Goal: Task Accomplishment & Management: Manage account settings

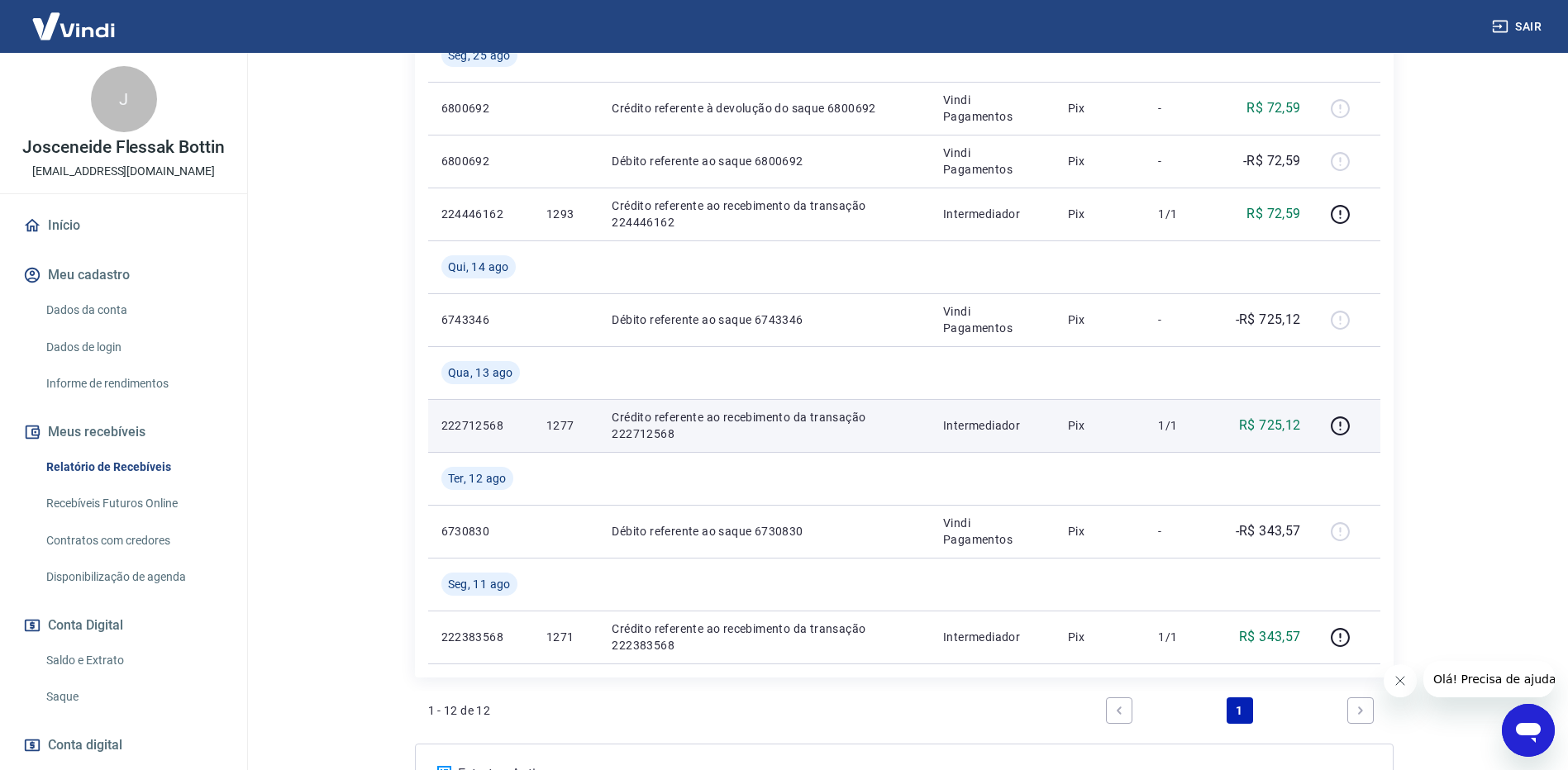
scroll to position [542, 0]
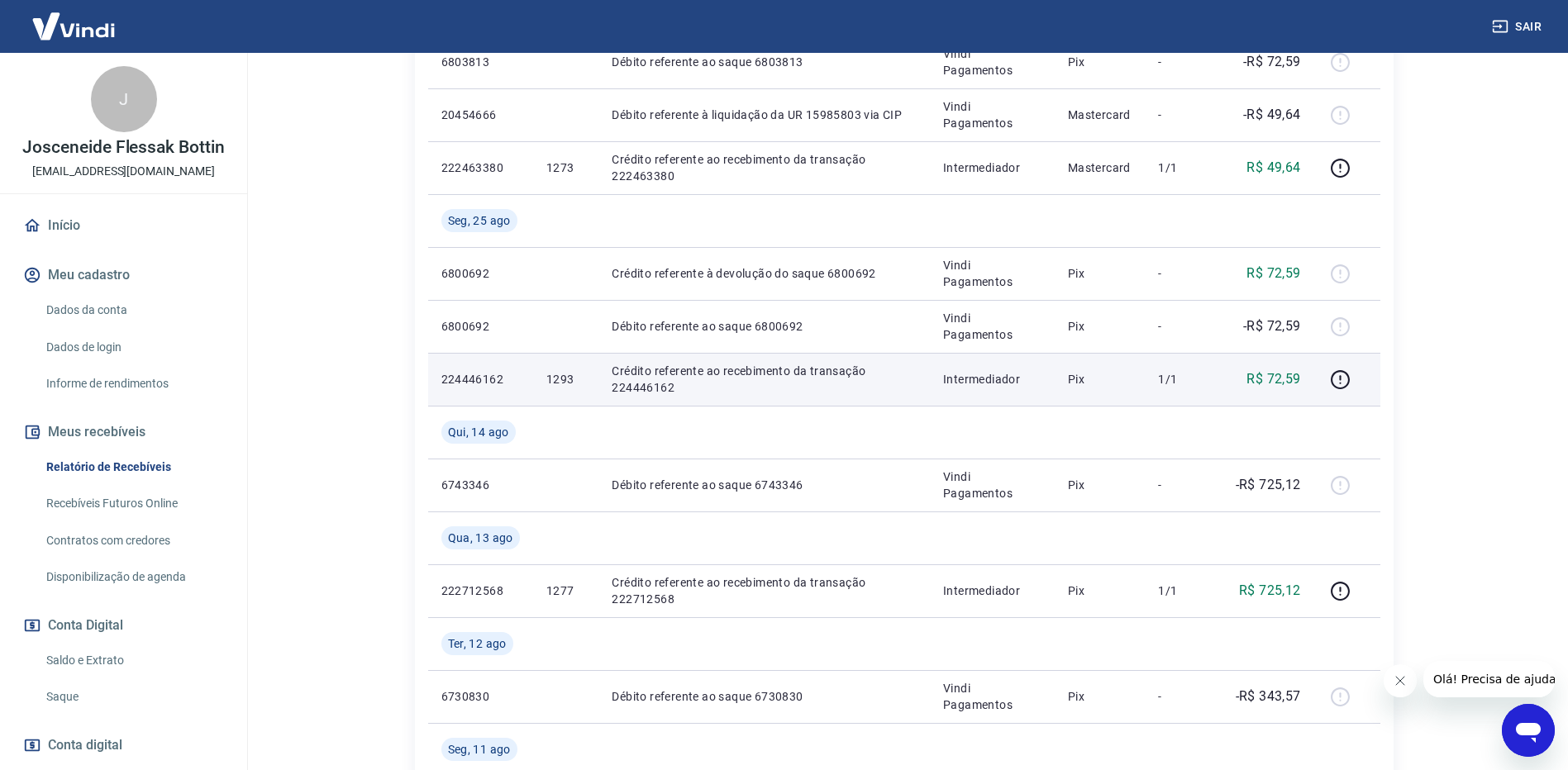
click at [766, 392] on p "Crédito referente ao recebimento da transação 224446162" at bounding box center [763, 379] width 305 height 33
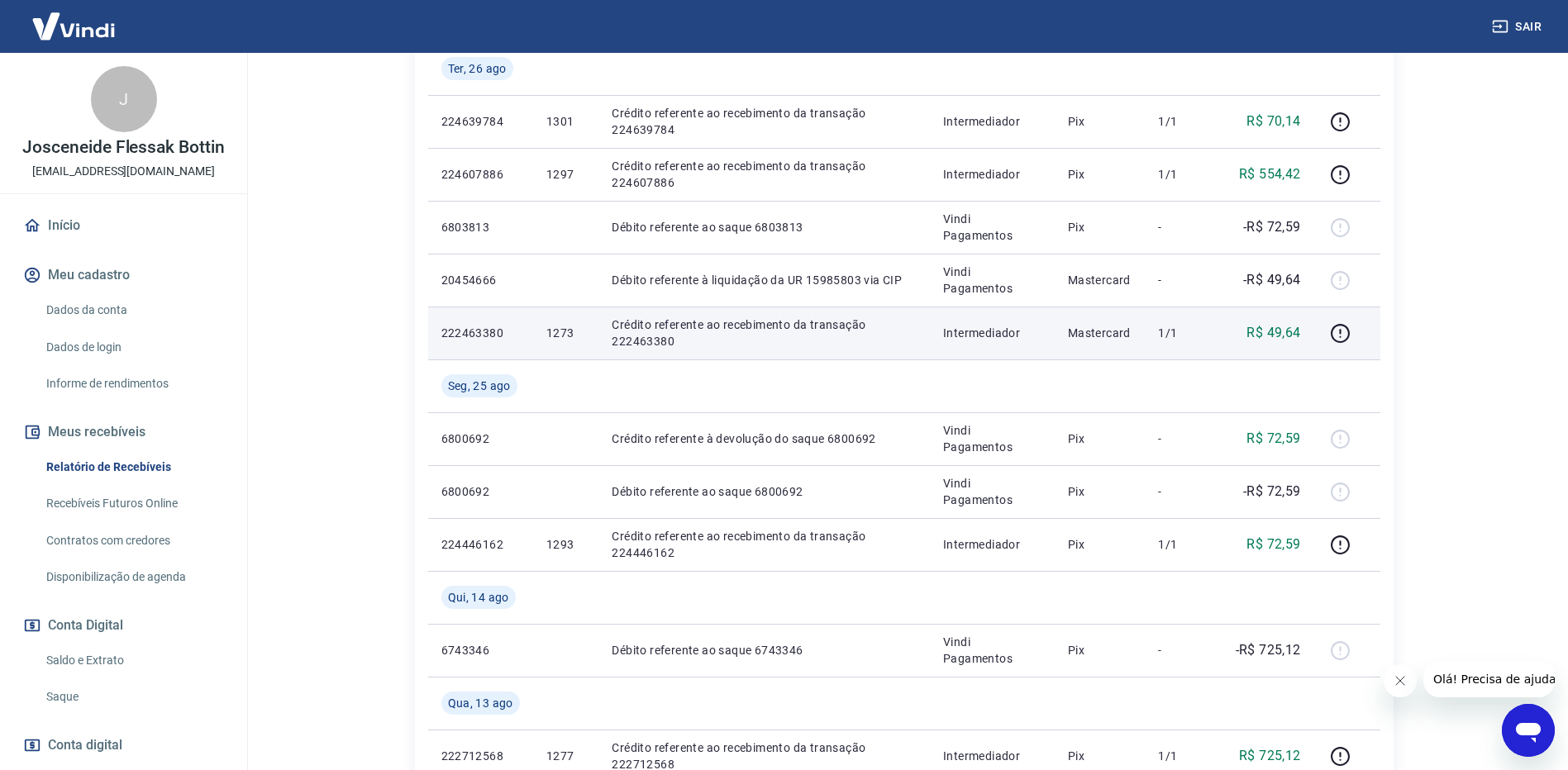
scroll to position [294, 0]
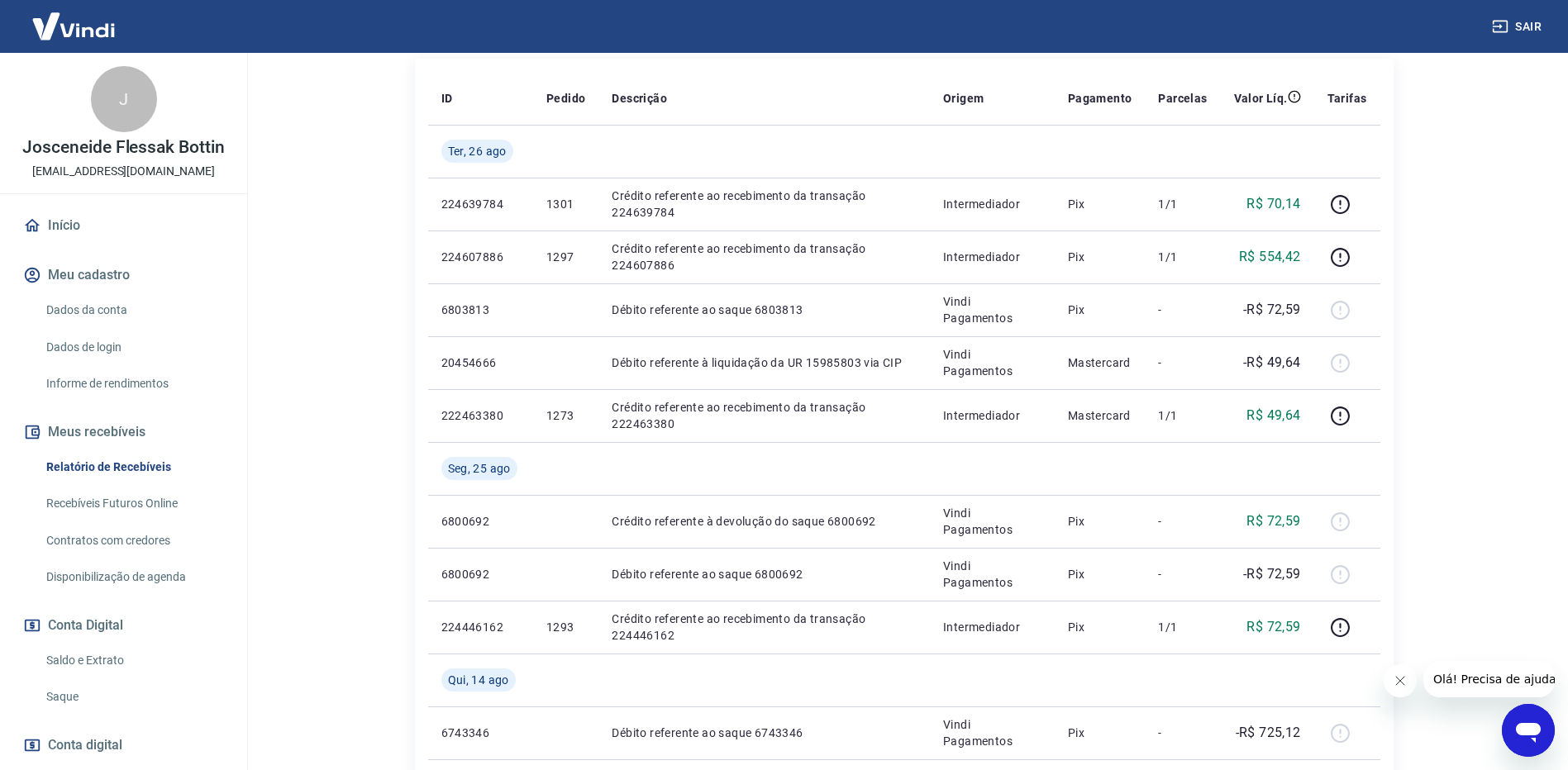
click at [85, 680] on link "Saque" at bounding box center [133, 696] width 187 height 34
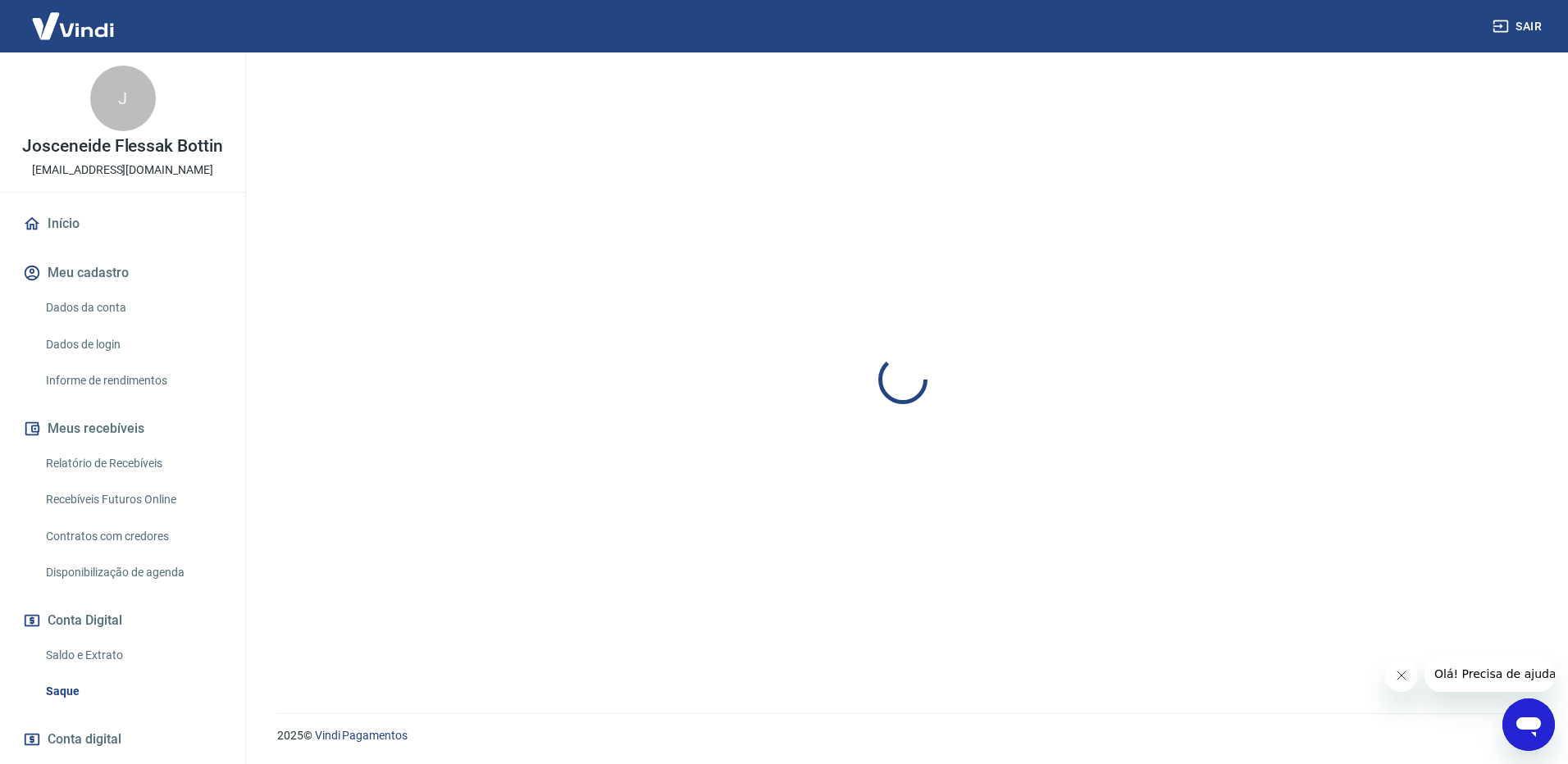
click at [76, 688] on link "Saque" at bounding box center [132, 691] width 186 height 33
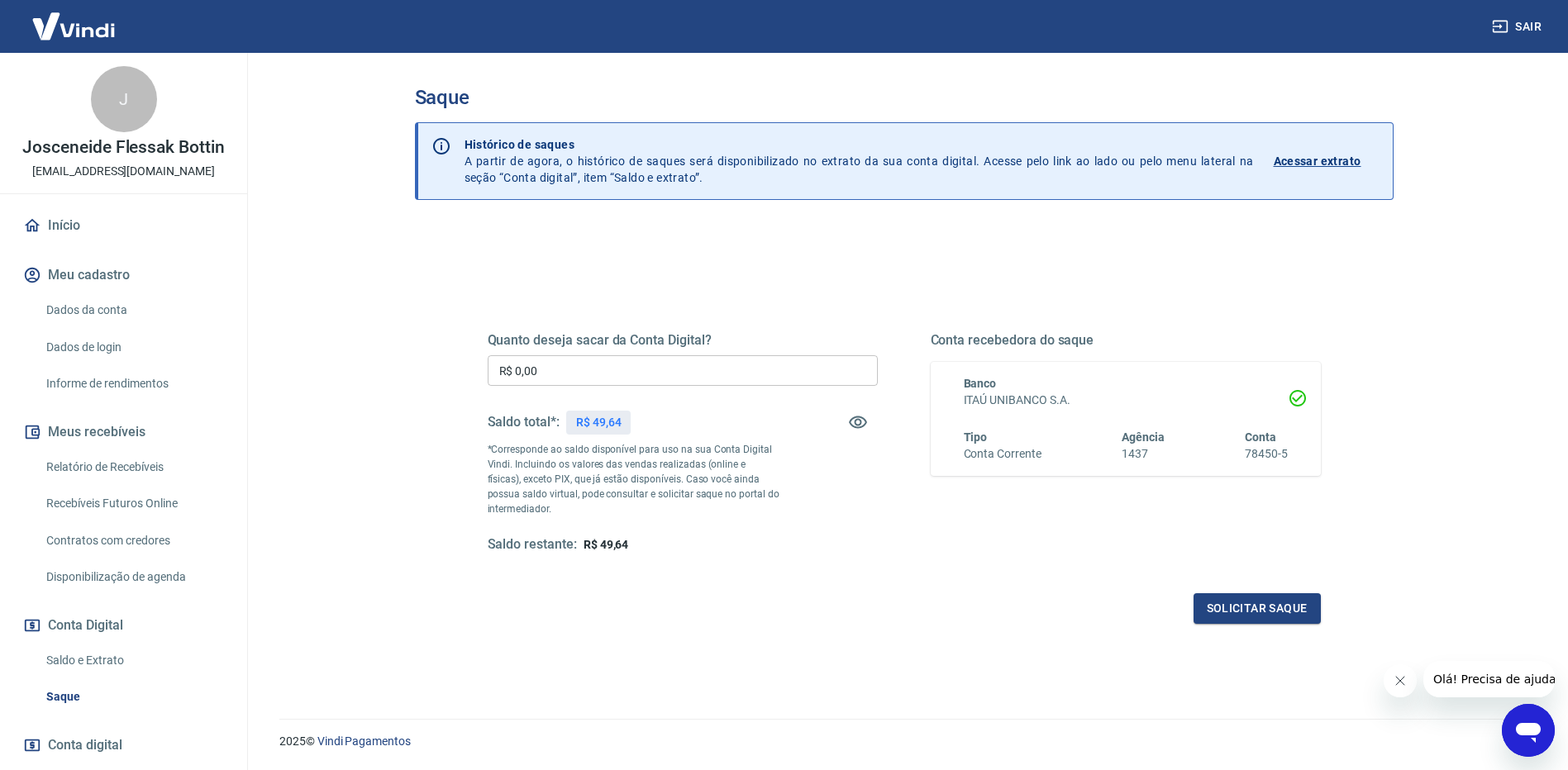
click at [1318, 156] on p "Acessar extrato" at bounding box center [1317, 161] width 87 height 16
